Goal: Information Seeking & Learning: Learn about a topic

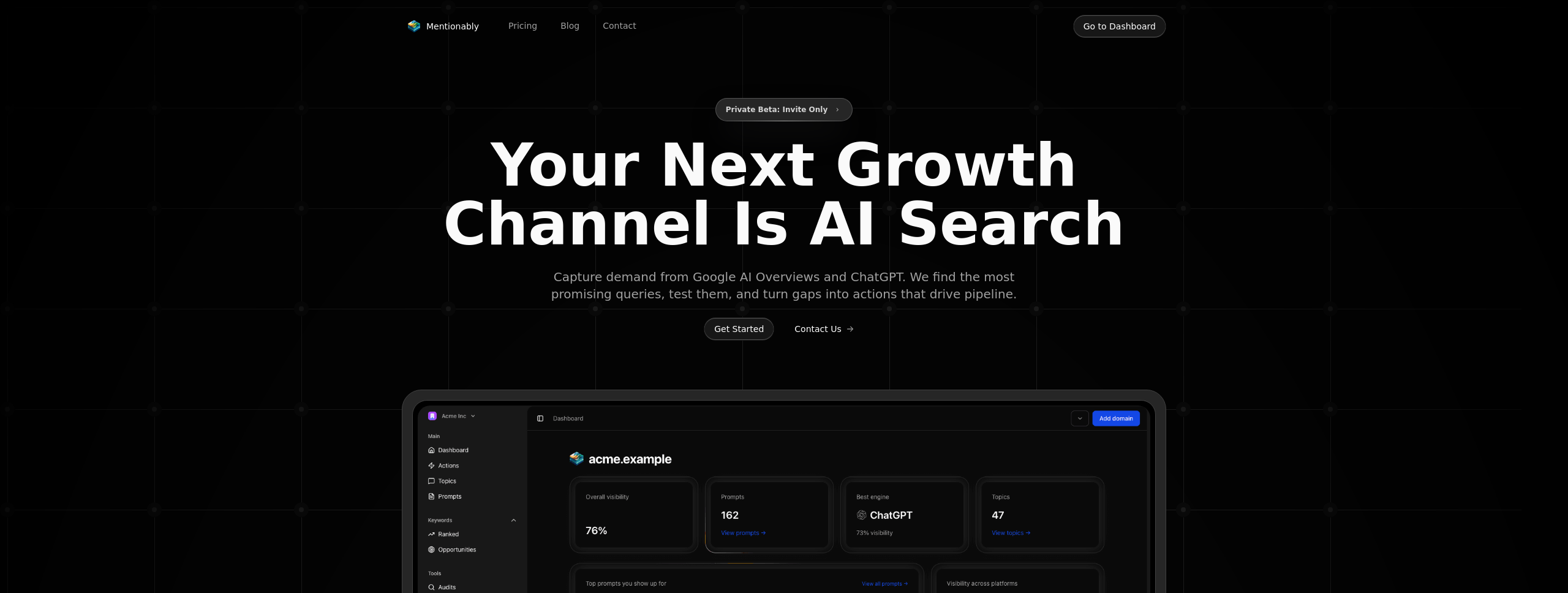
type input "**********"
click at [1111, 34] on button "Go to Dashboard" at bounding box center [1119, 26] width 93 height 23
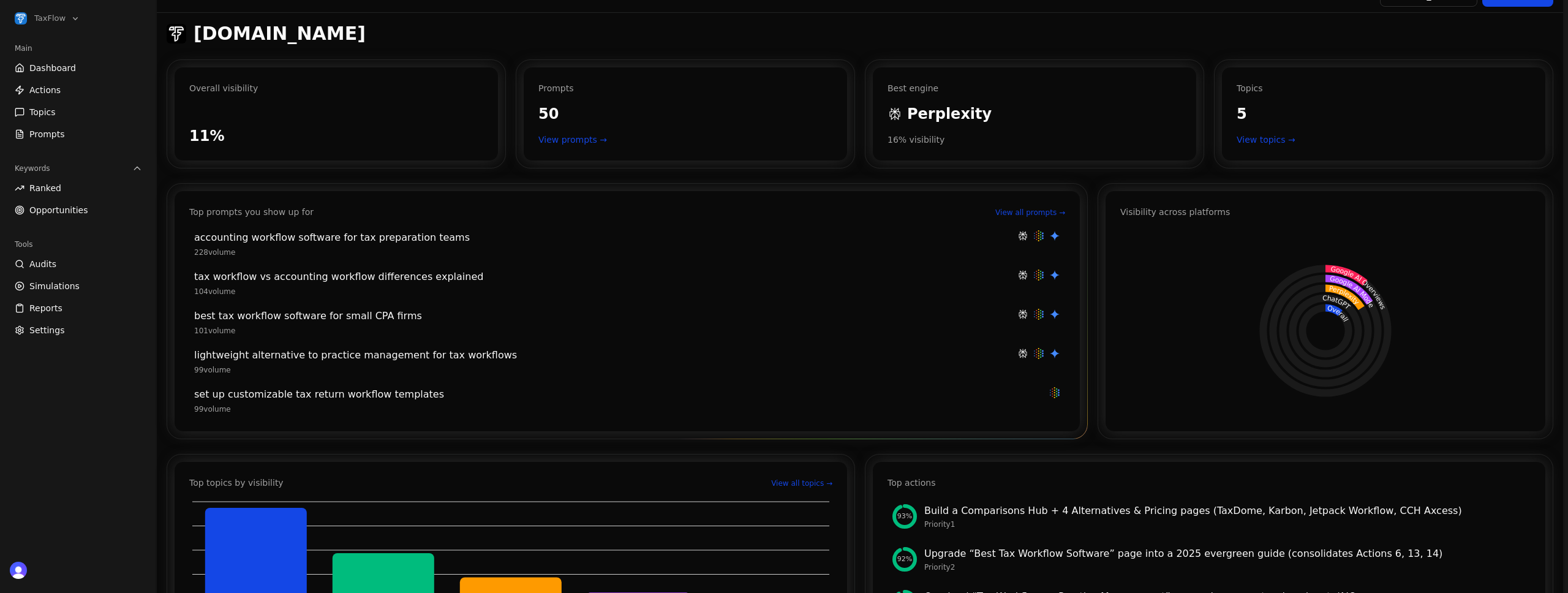
scroll to position [34, 0]
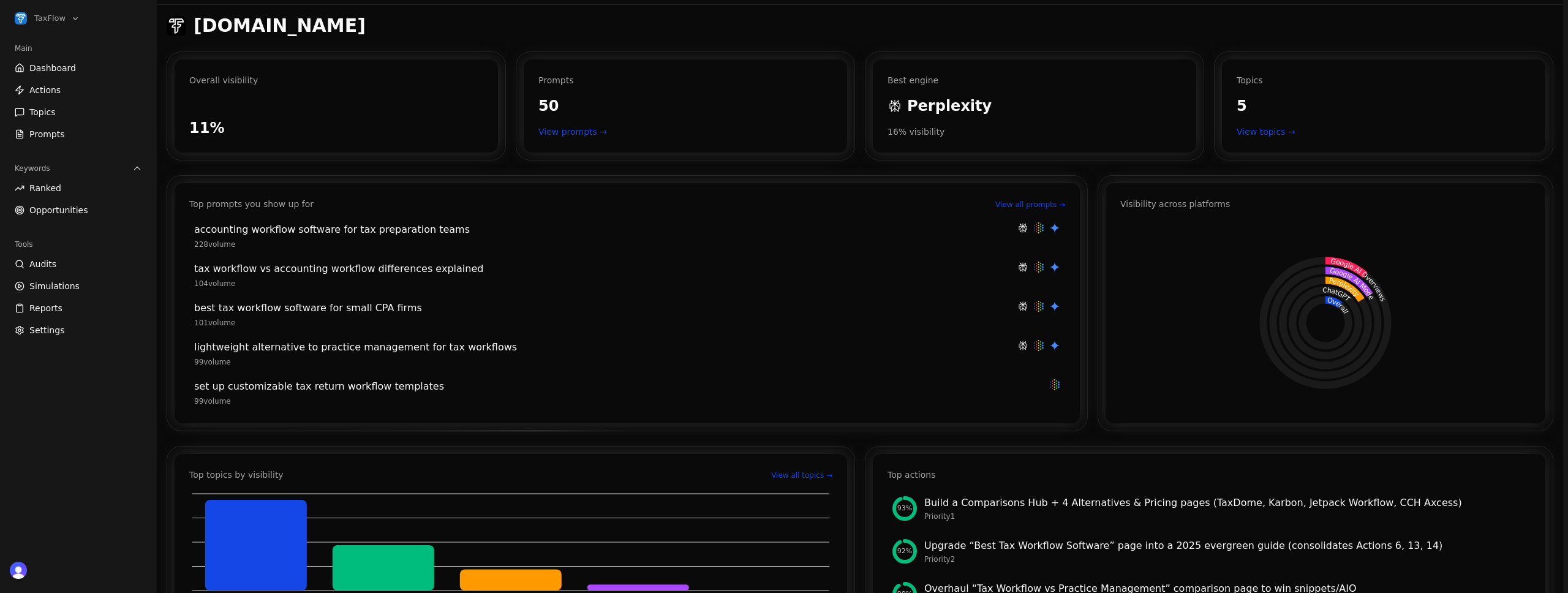
click at [407, 361] on div "99 volume" at bounding box center [602, 361] width 816 height 9
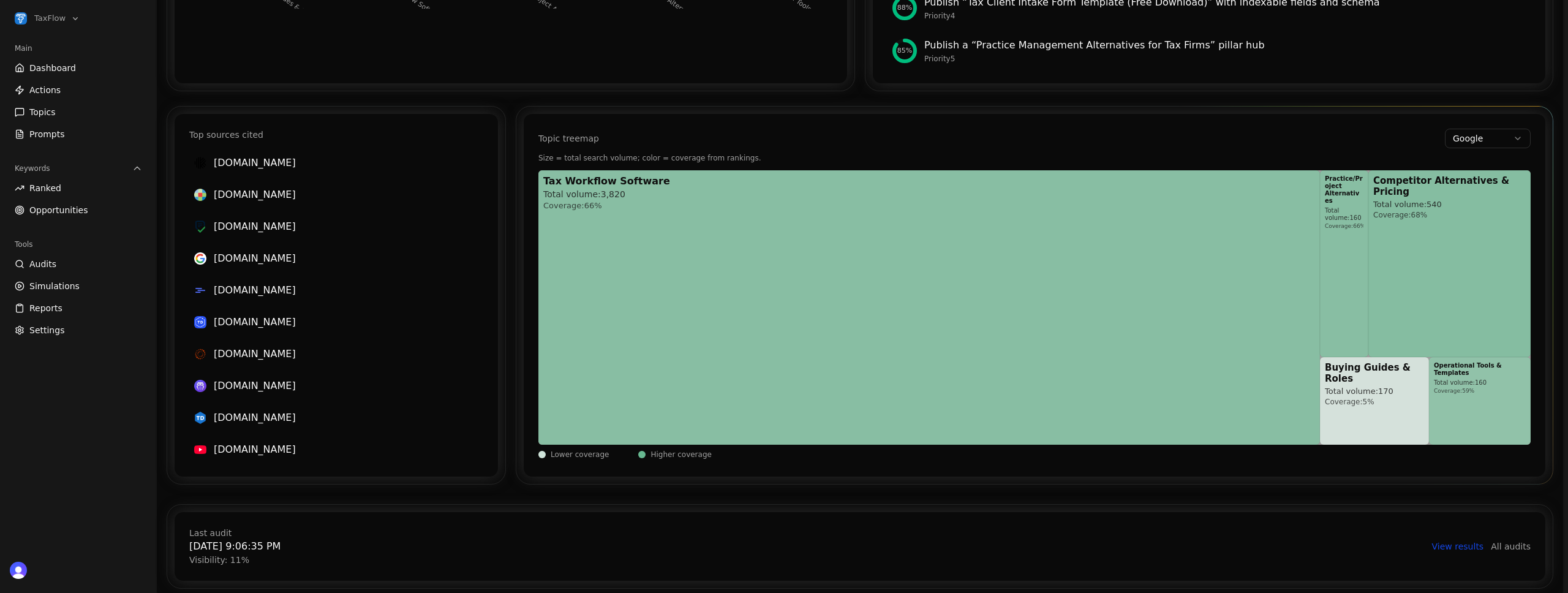
scroll to position [674, 0]
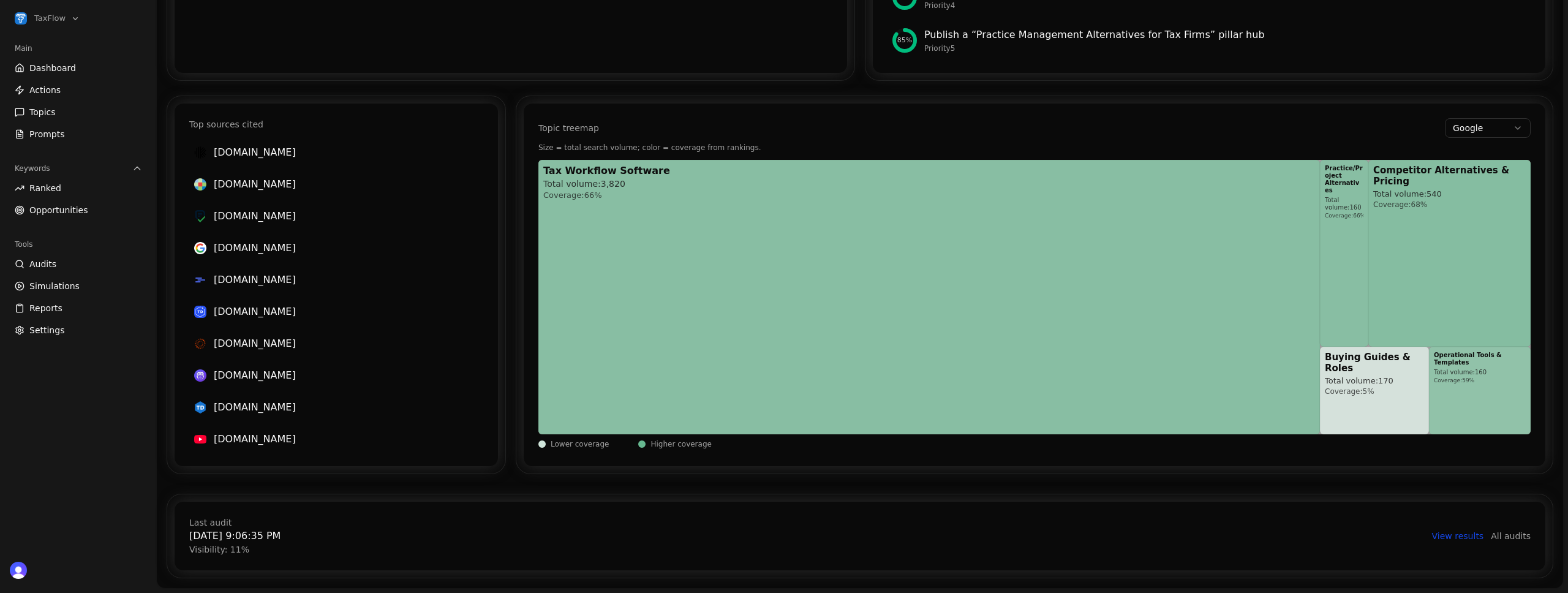
click at [52, 291] on span "Simulations" at bounding box center [54, 285] width 50 height 12
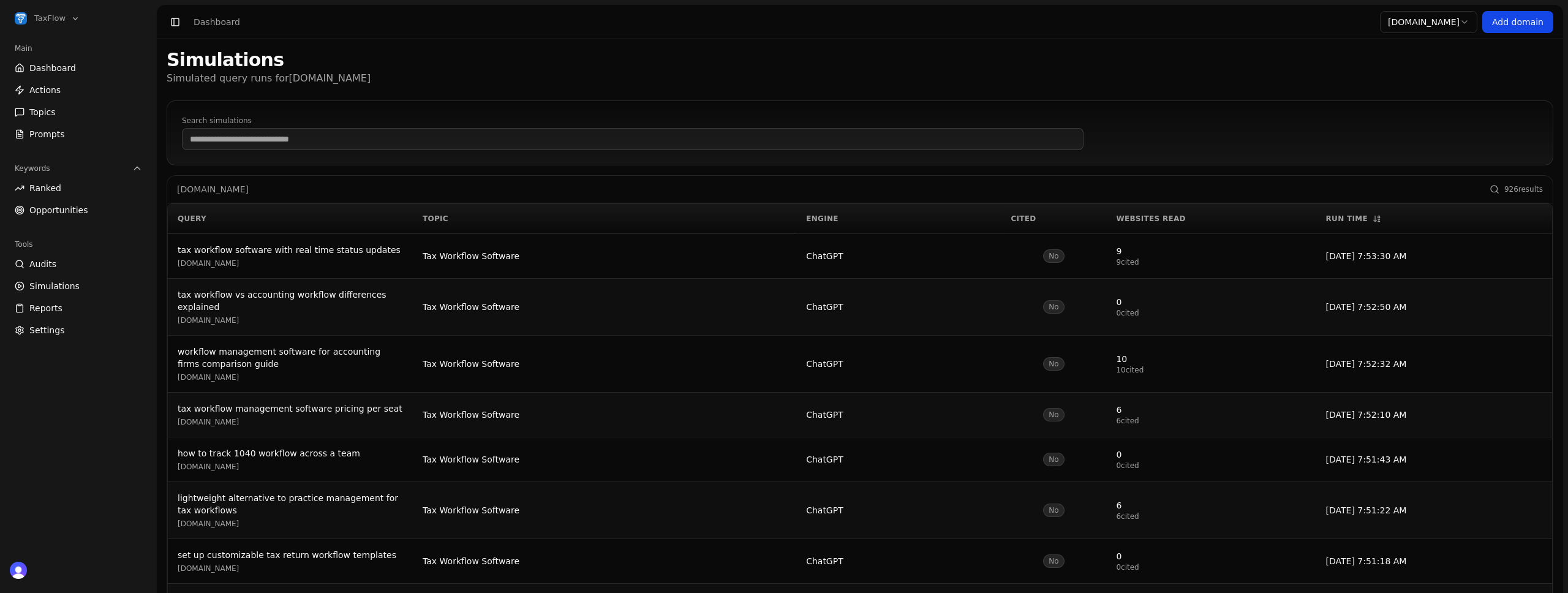
click at [375, 259] on div "[DOMAIN_NAME]" at bounding box center [290, 263] width 225 height 9
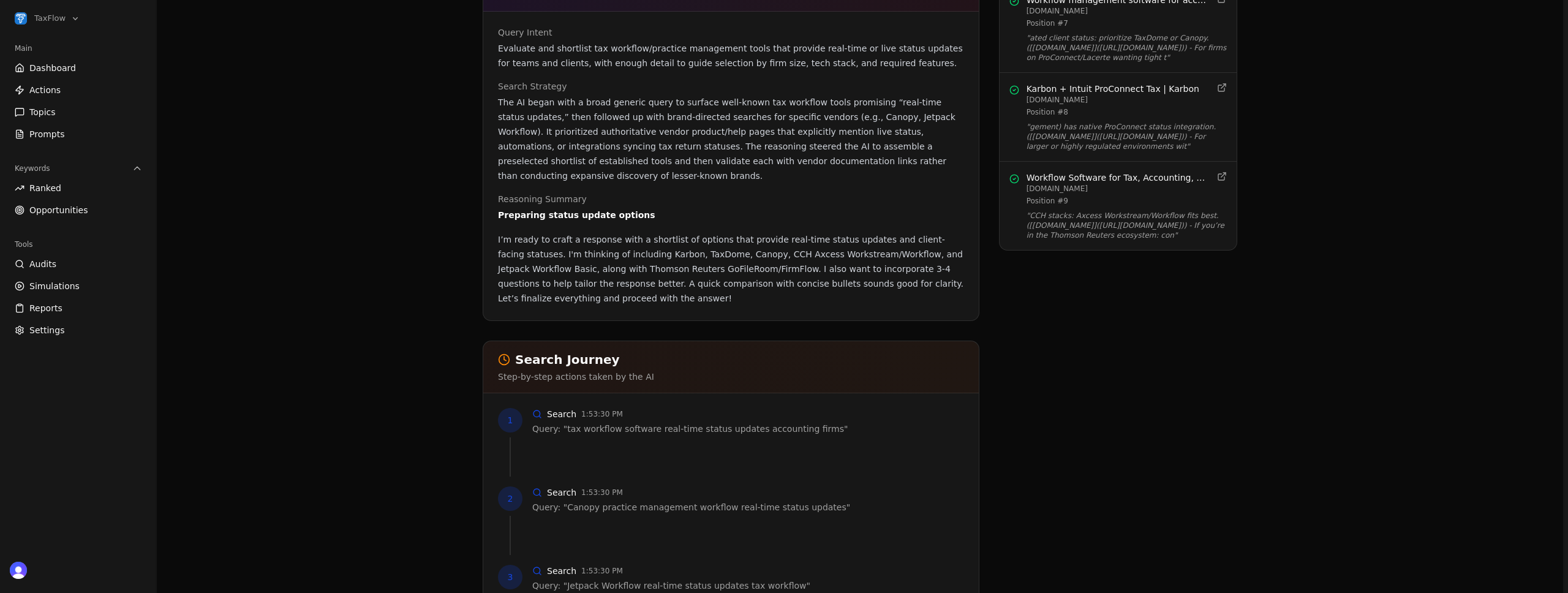
scroll to position [1066, 0]
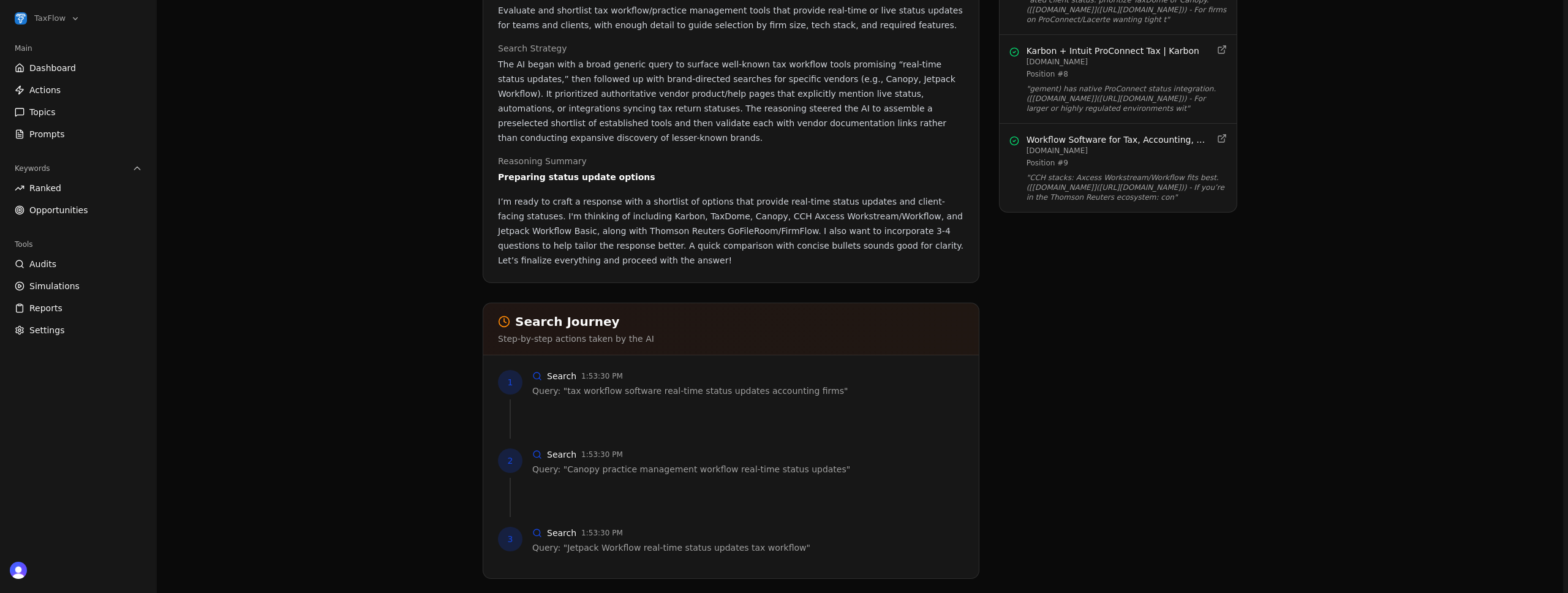
click at [47, 265] on span "Audits" at bounding box center [42, 264] width 27 height 12
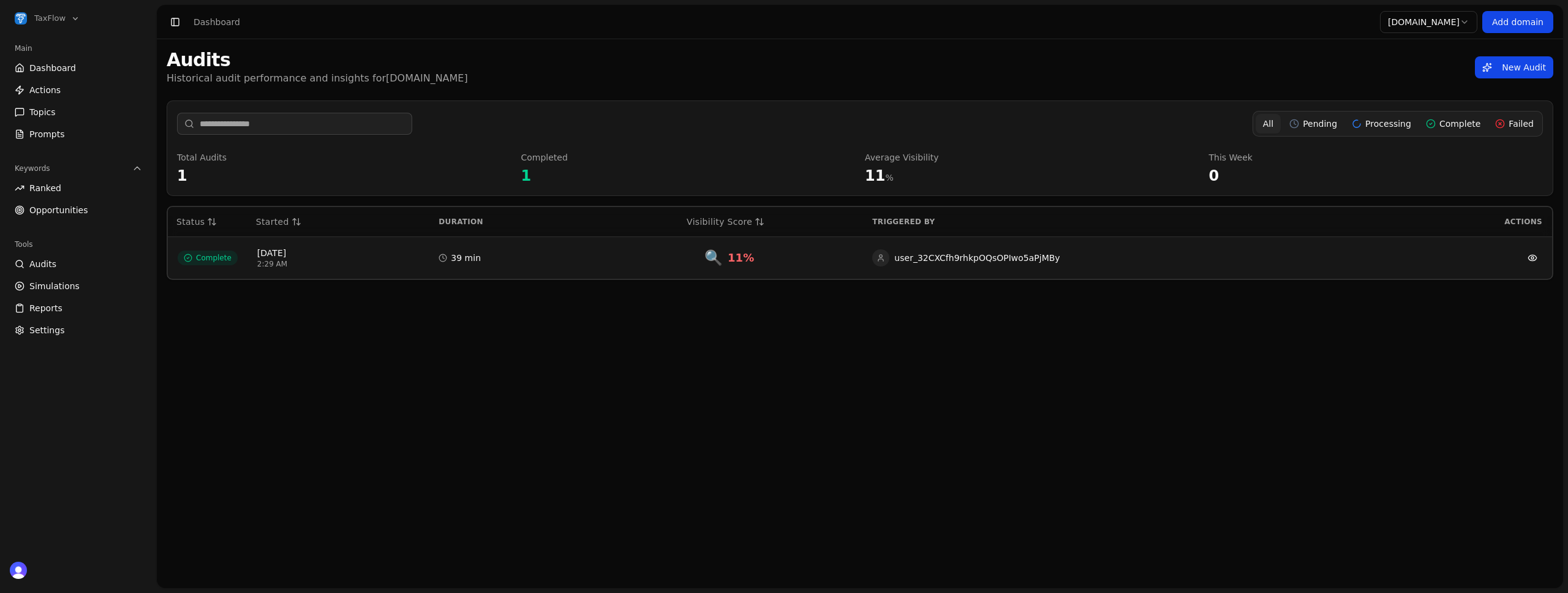
click at [64, 285] on span "Simulations" at bounding box center [54, 285] width 50 height 12
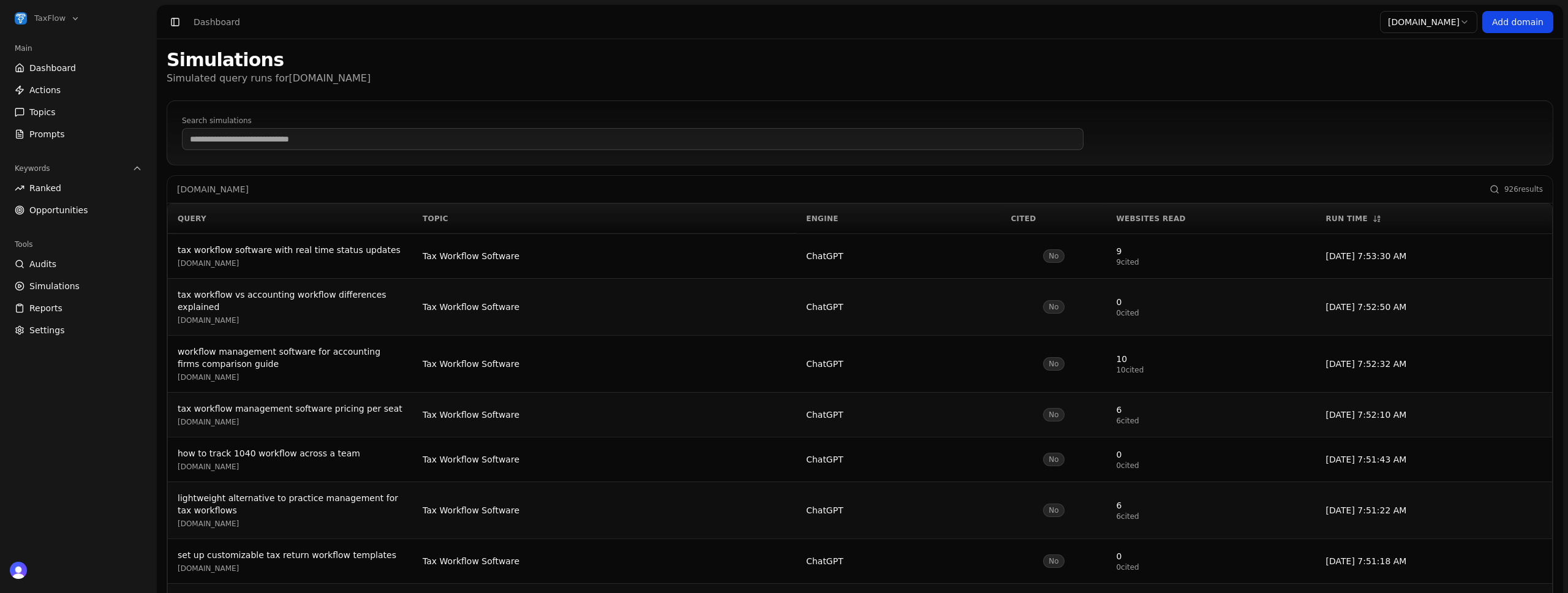
click at [51, 135] on span "Prompts" at bounding box center [47, 134] width 35 height 12
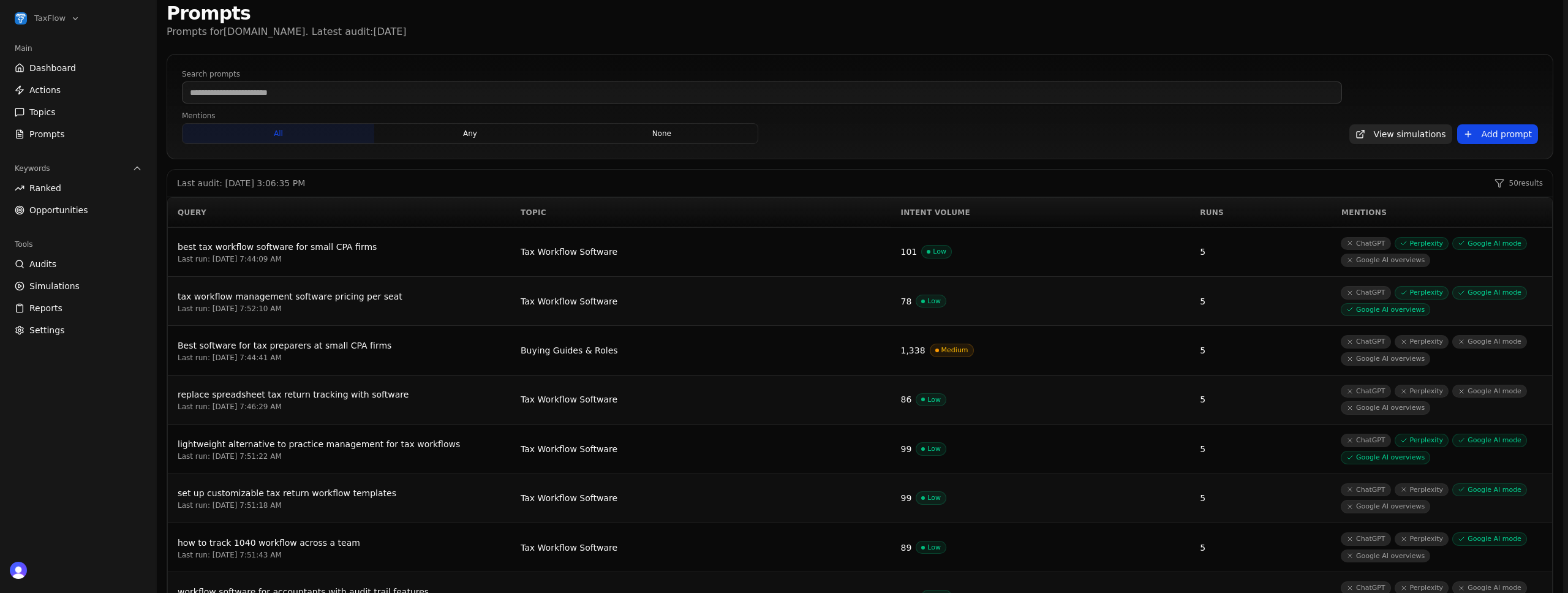
scroll to position [46, 0]
click at [46, 89] on span "Actions" at bounding box center [44, 90] width 31 height 12
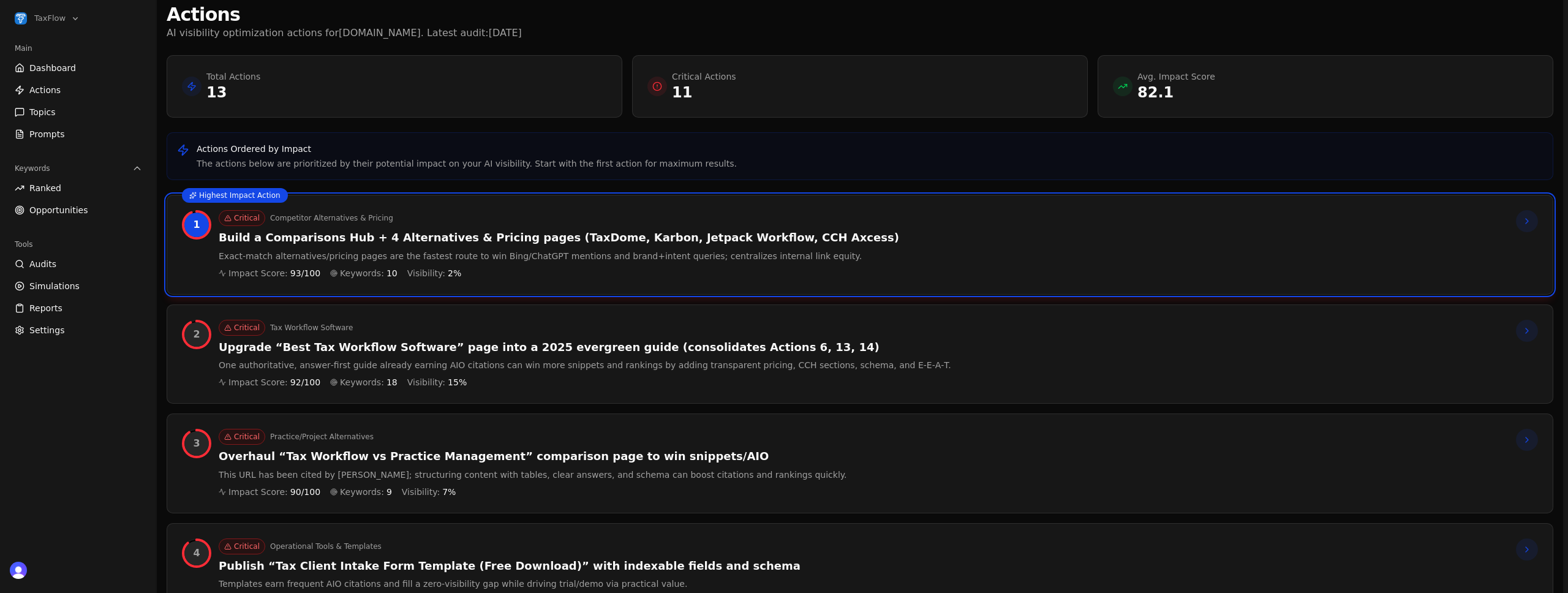
click at [80, 71] on link "Dashboard" at bounding box center [78, 68] width 137 height 20
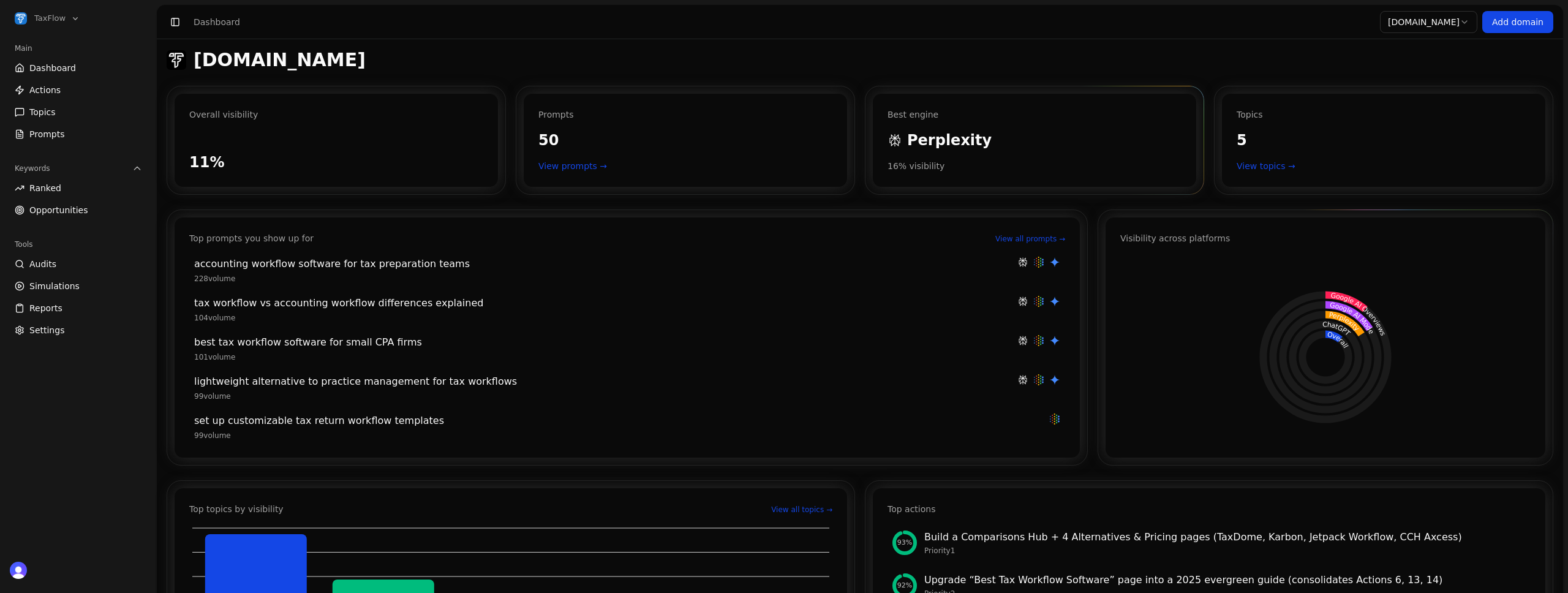
click at [1173, 228] on div "Visibility across platforms Overall ChatGPT Perplexity Google AI Mode Google AI…" at bounding box center [1326, 338] width 440 height 240
click at [1340, 368] on icon "Overall ChatGPT Perplexity Google AI Mode Google AI Overviews" at bounding box center [1326, 357] width 411 height 172
click at [77, 288] on link "Simulations" at bounding box center [78, 286] width 137 height 20
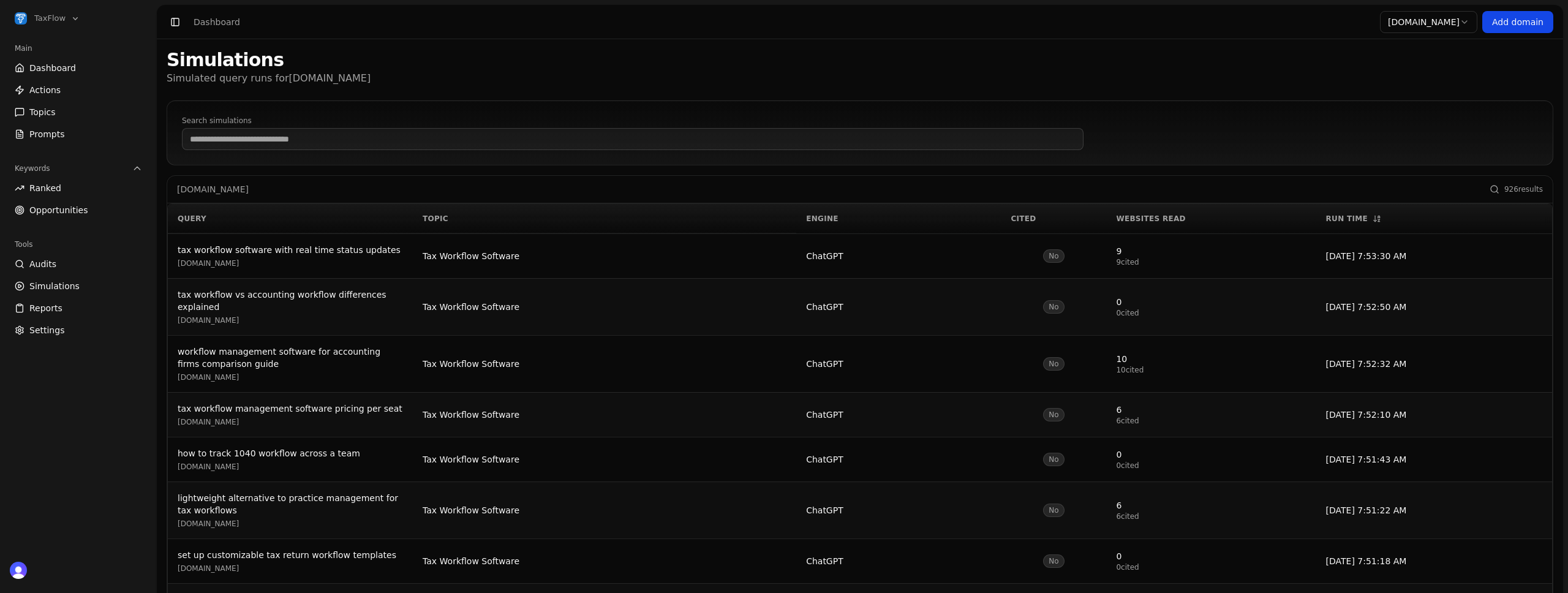
click at [312, 251] on div "tax workflow software with real time status updates" at bounding box center [290, 249] width 225 height 12
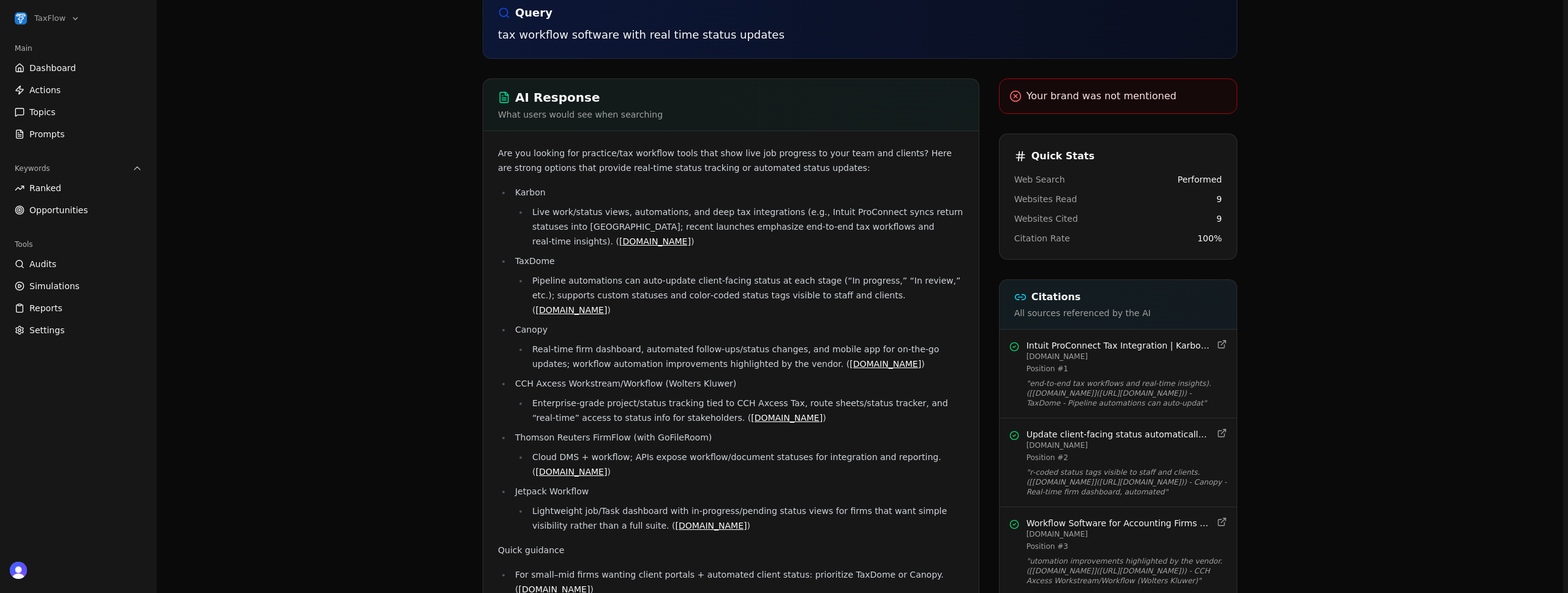
scroll to position [147, 0]
click at [55, 189] on span "Ranked" at bounding box center [45, 188] width 32 height 12
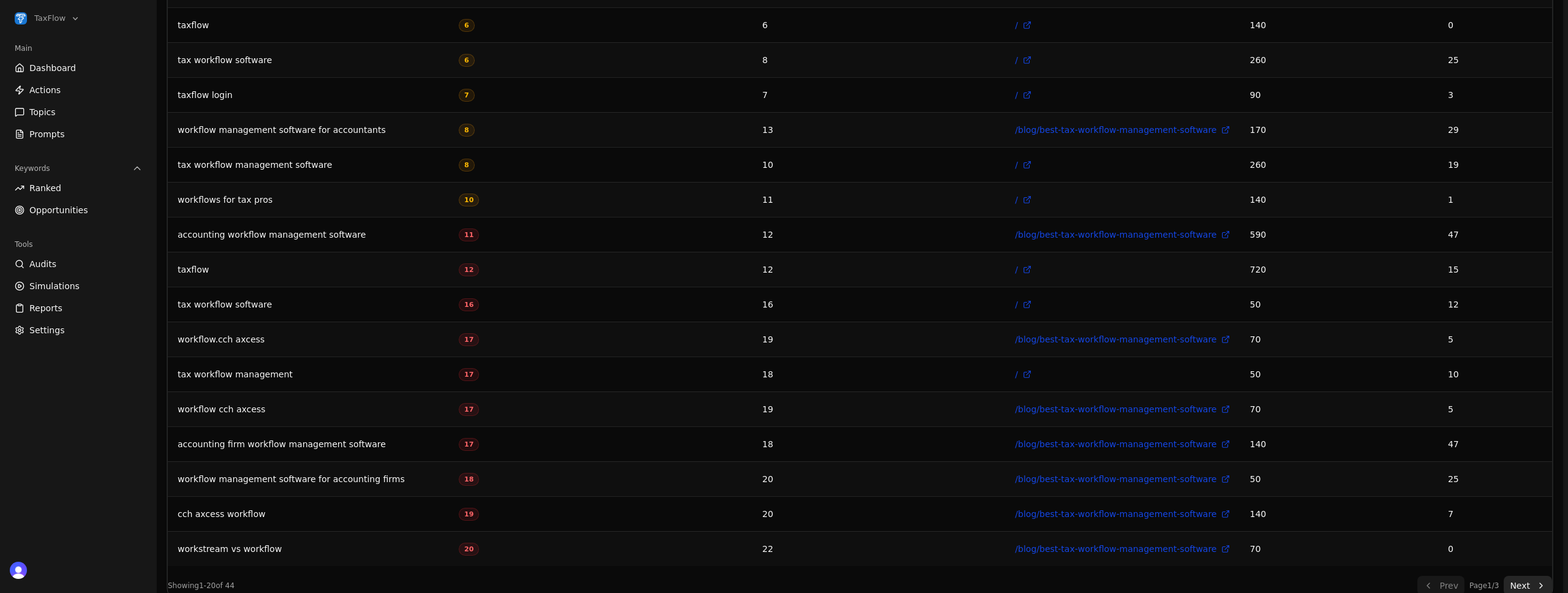
scroll to position [425, 0]
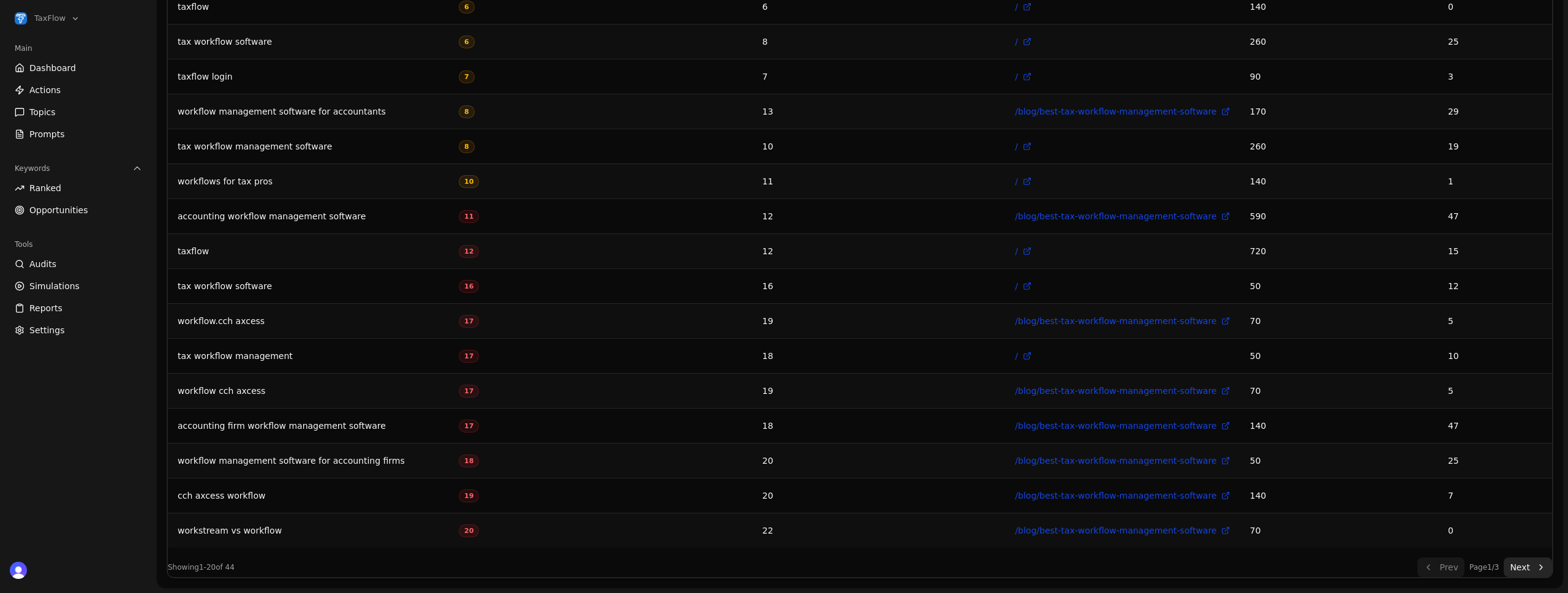
click at [1527, 575] on button "Next" at bounding box center [1528, 567] width 48 height 20
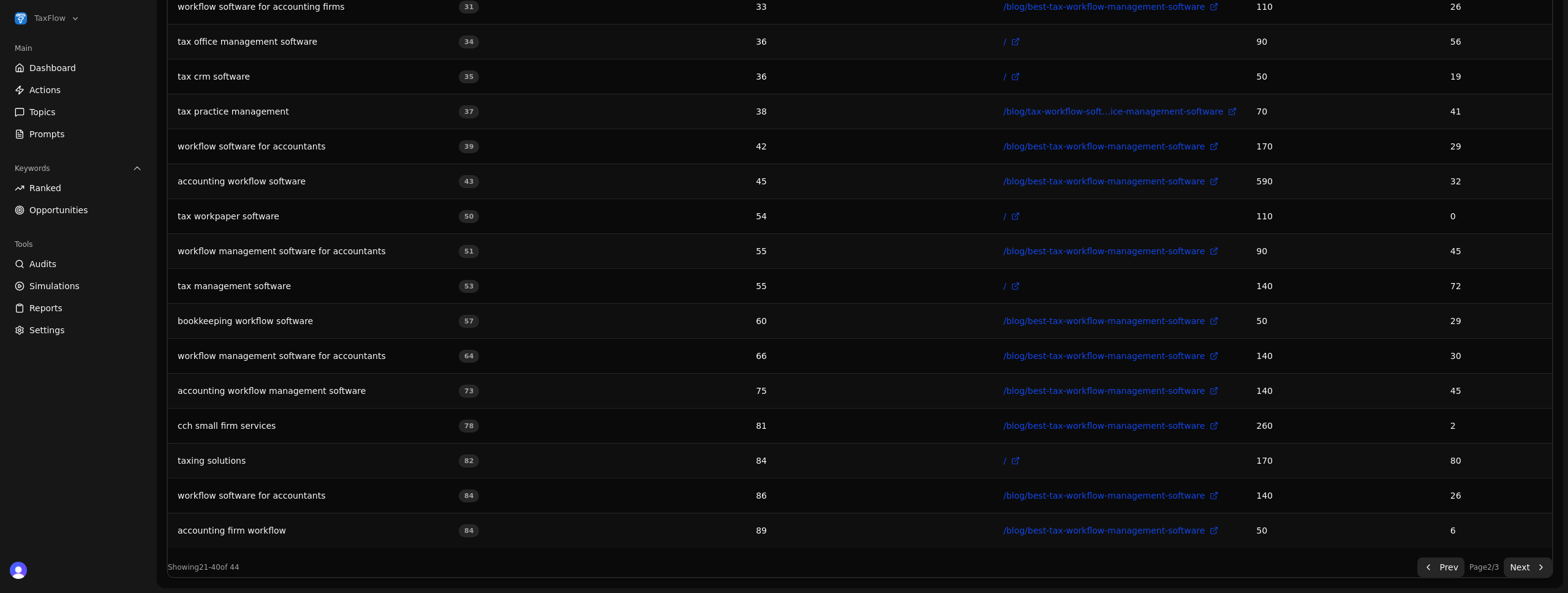
drag, startPoint x: 1436, startPoint y: 569, endPoint x: 1391, endPoint y: 551, distance: 48.5
click at [1436, 569] on button "Prev" at bounding box center [1441, 567] width 47 height 20
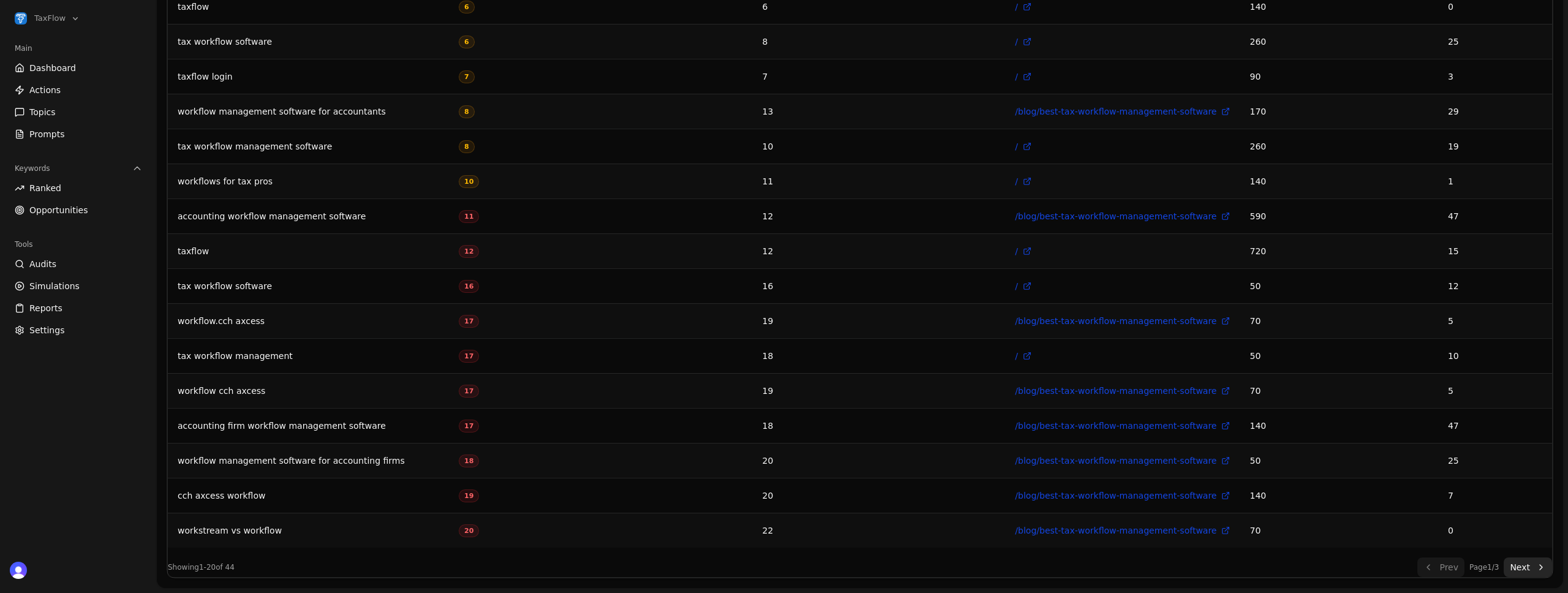
click at [65, 215] on span "Opportunities" at bounding box center [58, 209] width 59 height 12
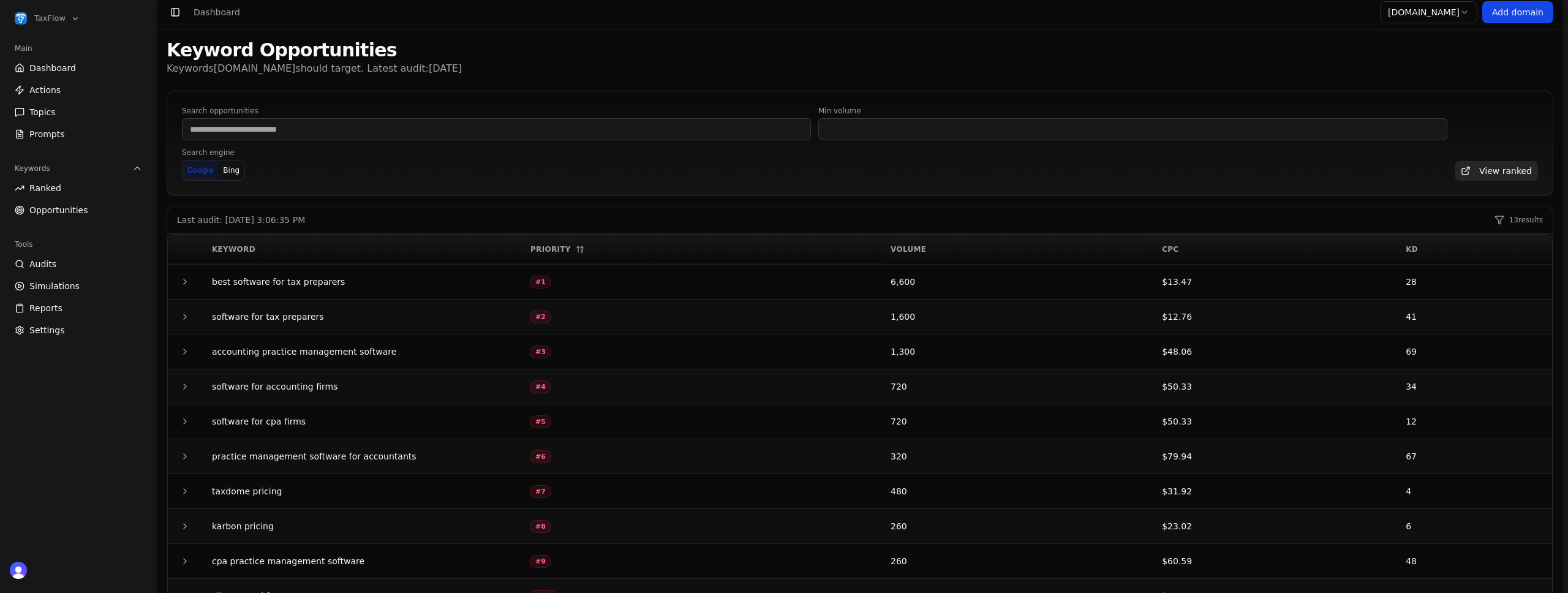
scroll to position [13, 0]
click at [259, 277] on div "best software for tax preparers" at bounding box center [361, 278] width 299 height 15
click at [181, 282] on icon "button" at bounding box center [185, 278] width 9 height 9
